Goal: Task Accomplishment & Management: Use online tool/utility

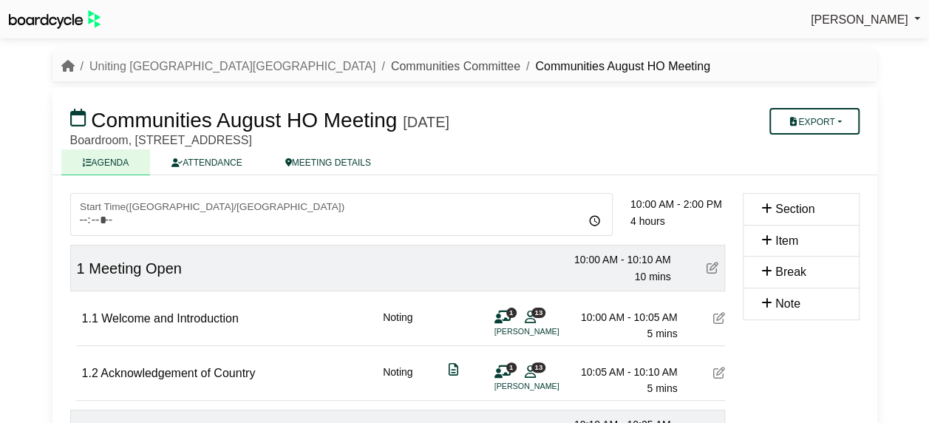
click at [391, 65] on link "Communities Committee" at bounding box center [455, 66] width 129 height 13
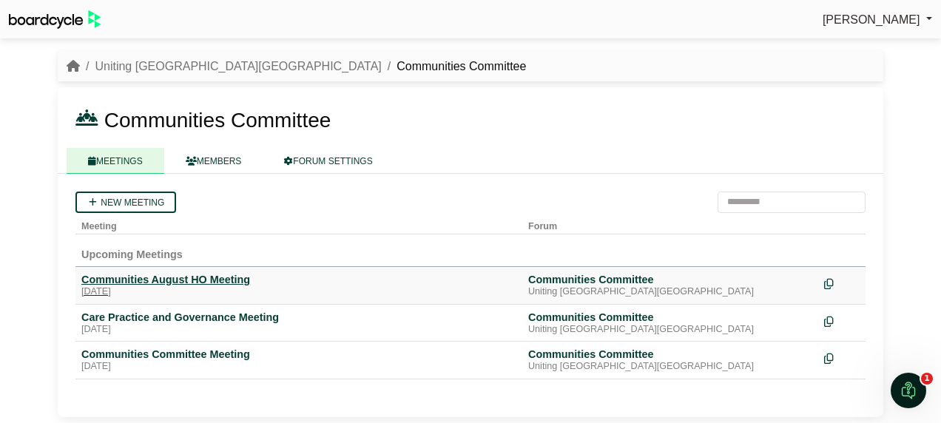
click at [176, 281] on div "Communities August HO Meeting" at bounding box center [298, 279] width 435 height 13
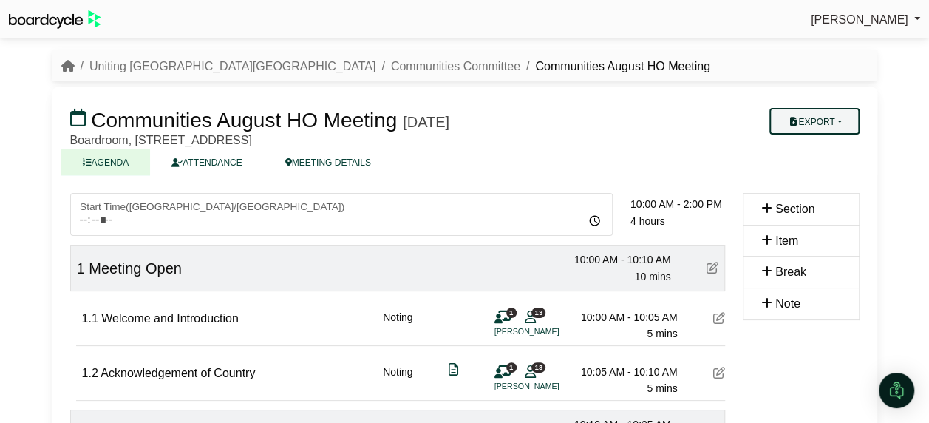
click at [830, 120] on button "Export" at bounding box center [814, 121] width 89 height 27
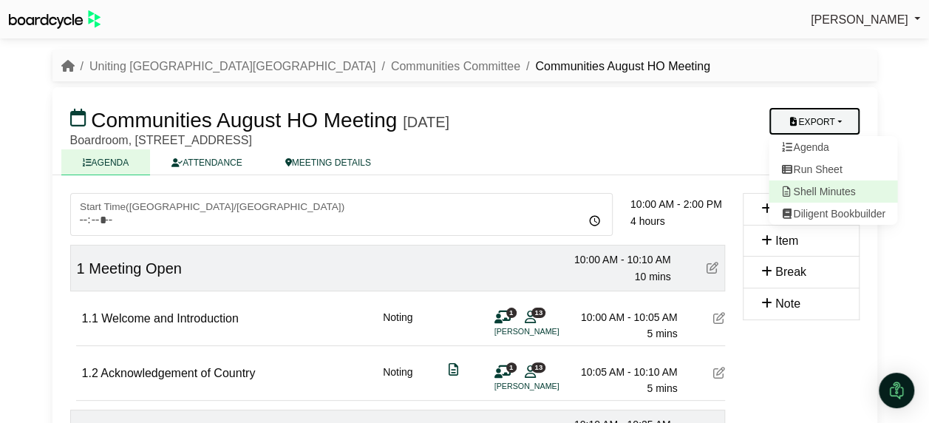
click at [834, 192] on link "Shell Minutes" at bounding box center [833, 191] width 129 height 22
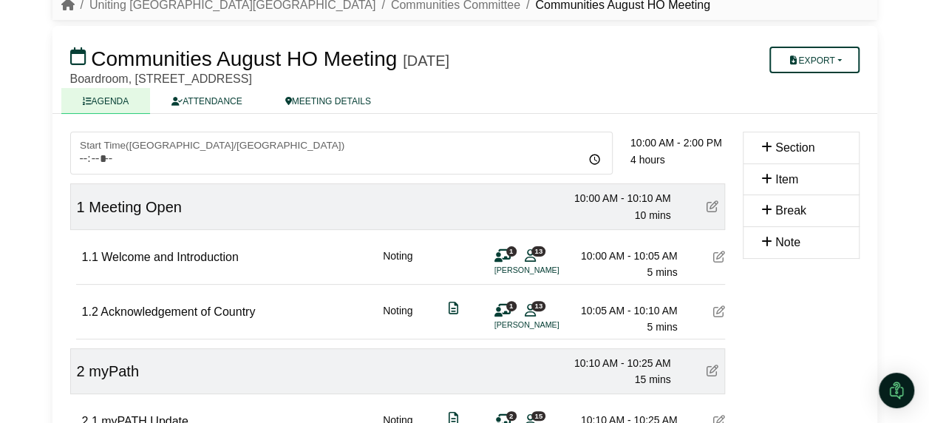
scroll to position [148, 0]
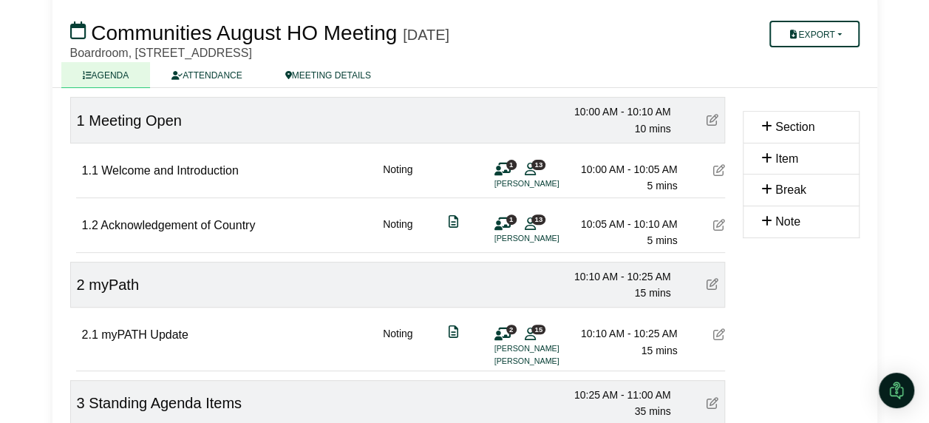
click at [719, 333] on icon at bounding box center [720, 334] width 12 height 12
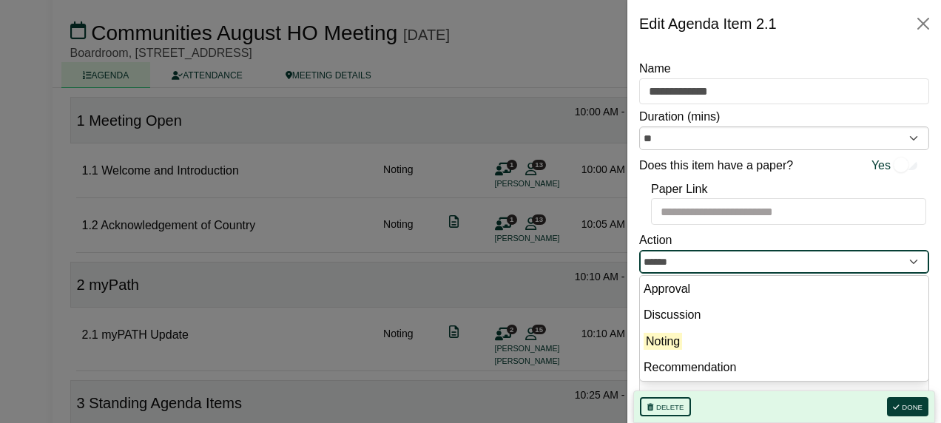
click at [702, 262] on input "******" at bounding box center [784, 262] width 290 height 24
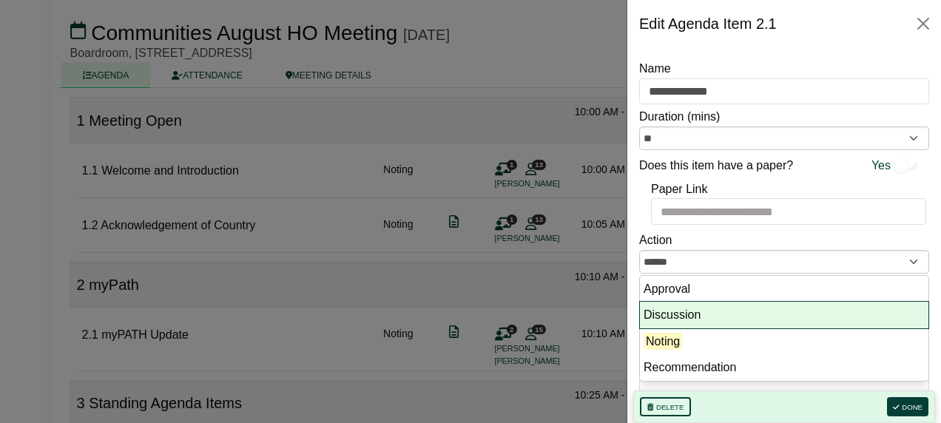
click at [701, 309] on li "Discussion" at bounding box center [784, 315] width 288 height 27
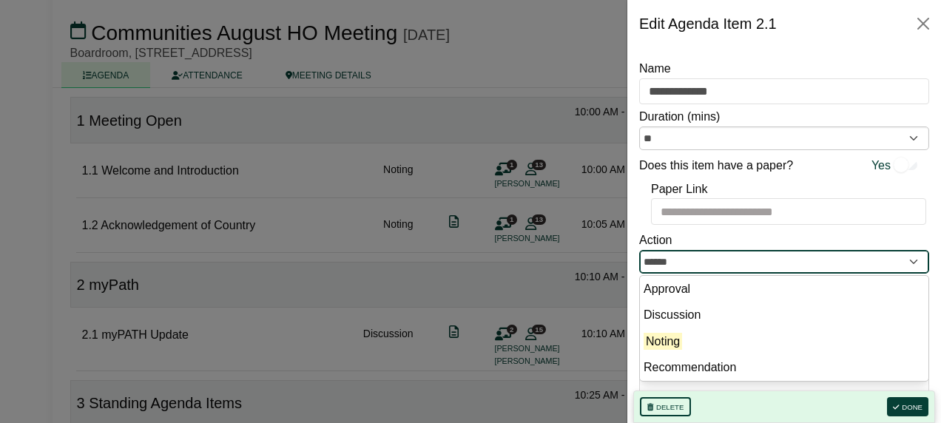
type input "**********"
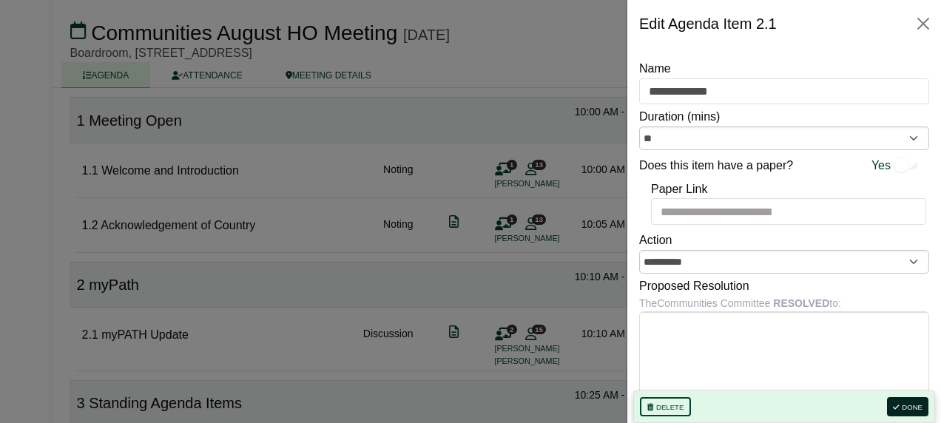
click at [907, 405] on button "Done" at bounding box center [907, 406] width 41 height 19
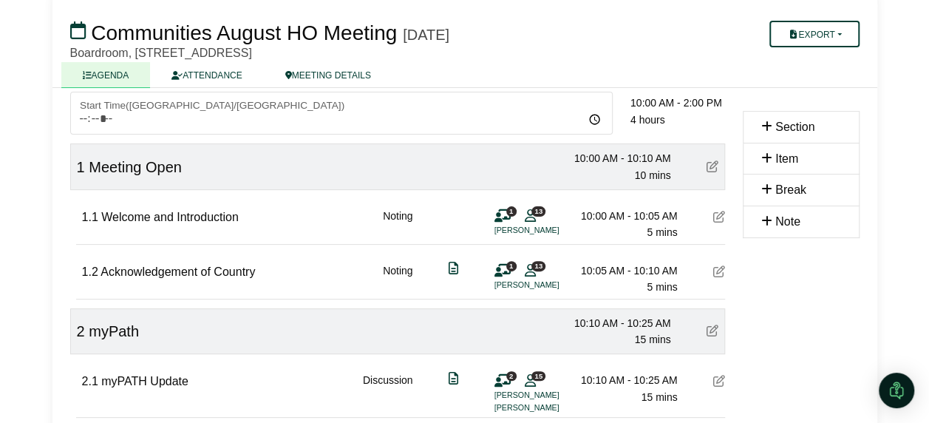
scroll to position [0, 0]
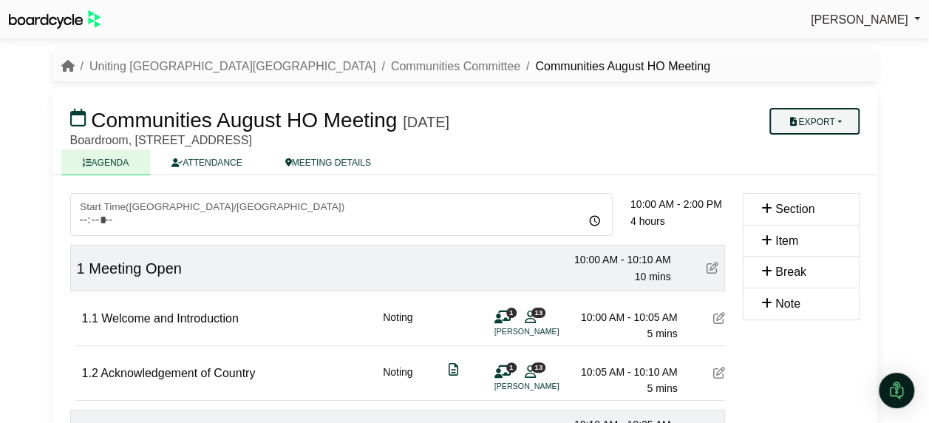
click at [853, 128] on button "Export" at bounding box center [814, 121] width 89 height 27
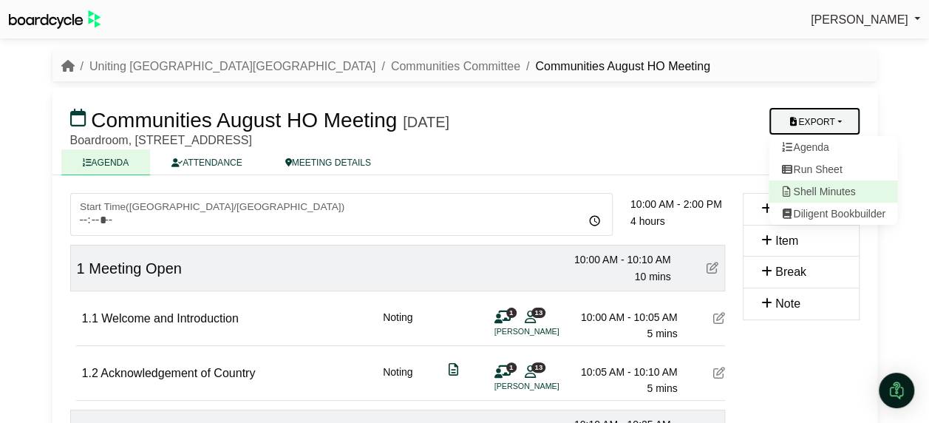
click at [813, 186] on link "Shell Minutes" at bounding box center [833, 191] width 129 height 22
